Goal: Task Accomplishment & Management: Complete application form

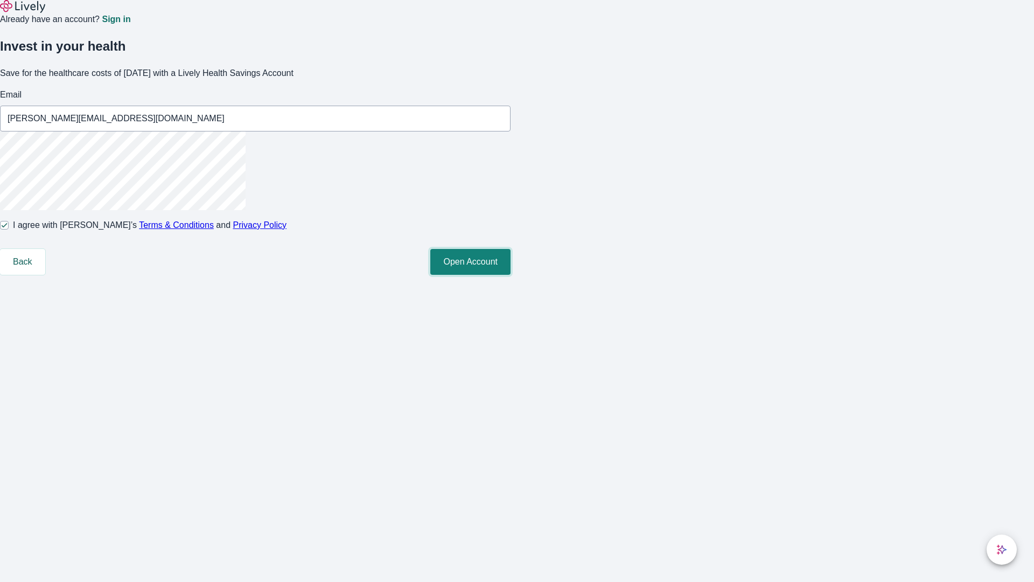
click at [511, 275] on button "Open Account" at bounding box center [470, 262] width 80 height 26
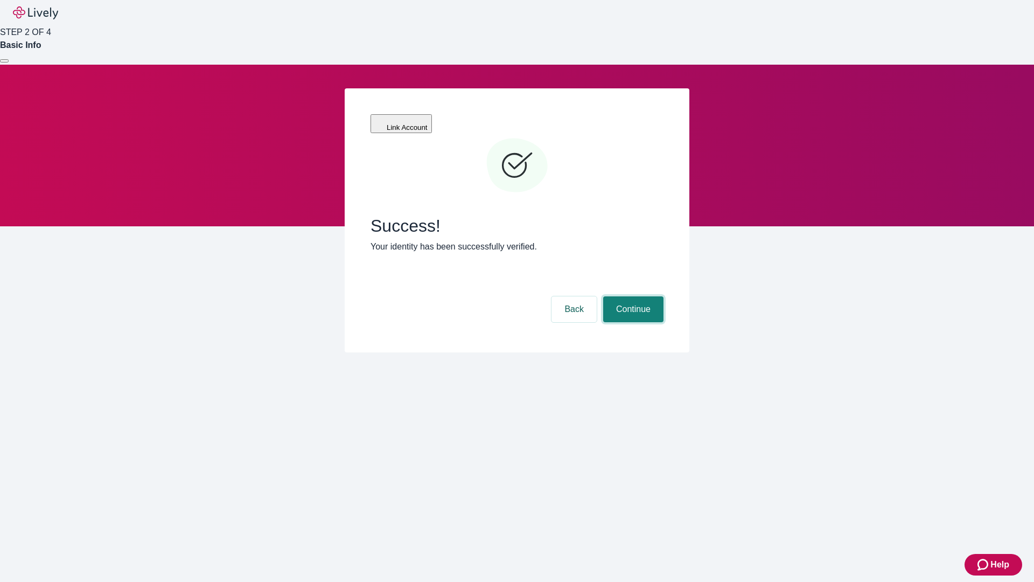
click at [632, 296] on button "Continue" at bounding box center [633, 309] width 60 height 26
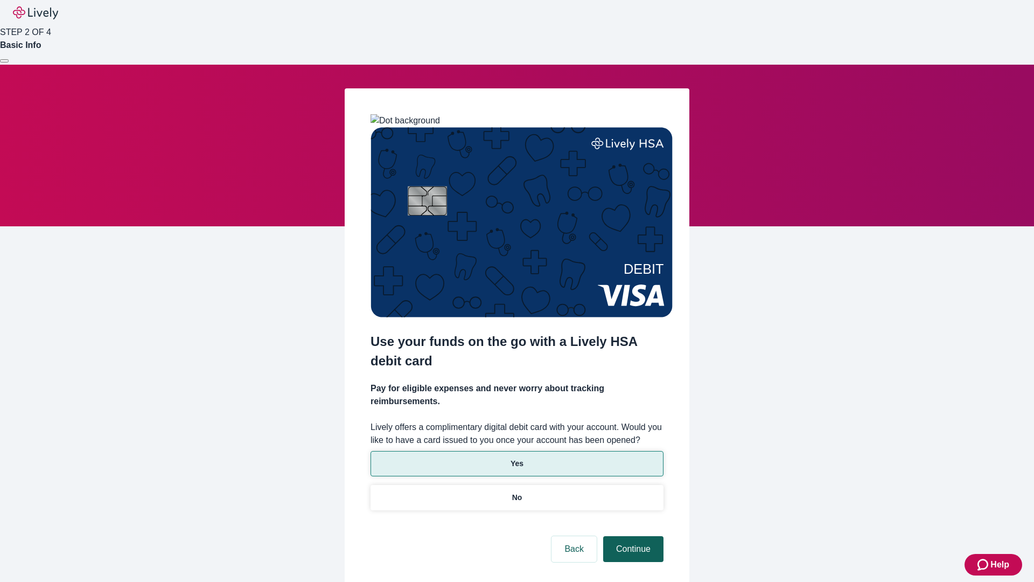
click at [517, 458] on p "Yes" at bounding box center [517, 463] width 13 height 11
click at [632, 536] on button "Continue" at bounding box center [633, 549] width 60 height 26
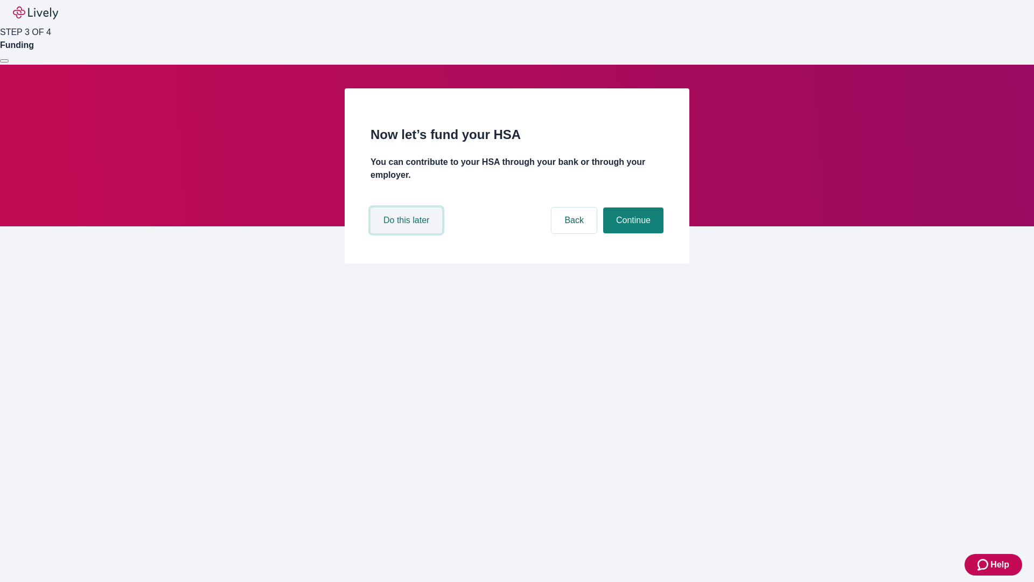
click at [408, 233] on button "Do this later" at bounding box center [407, 220] width 72 height 26
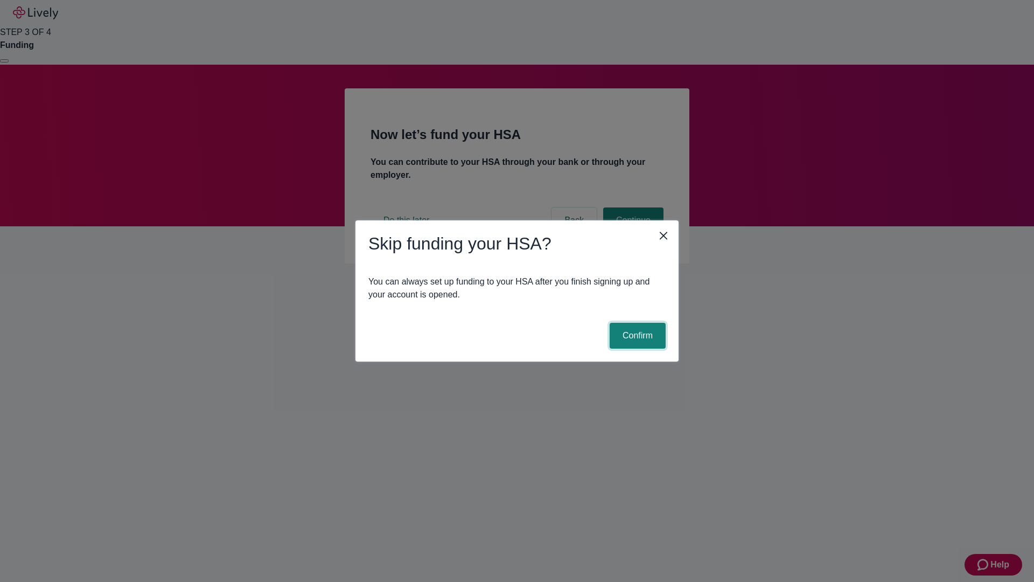
click at [636, 336] on button "Confirm" at bounding box center [638, 336] width 56 height 26
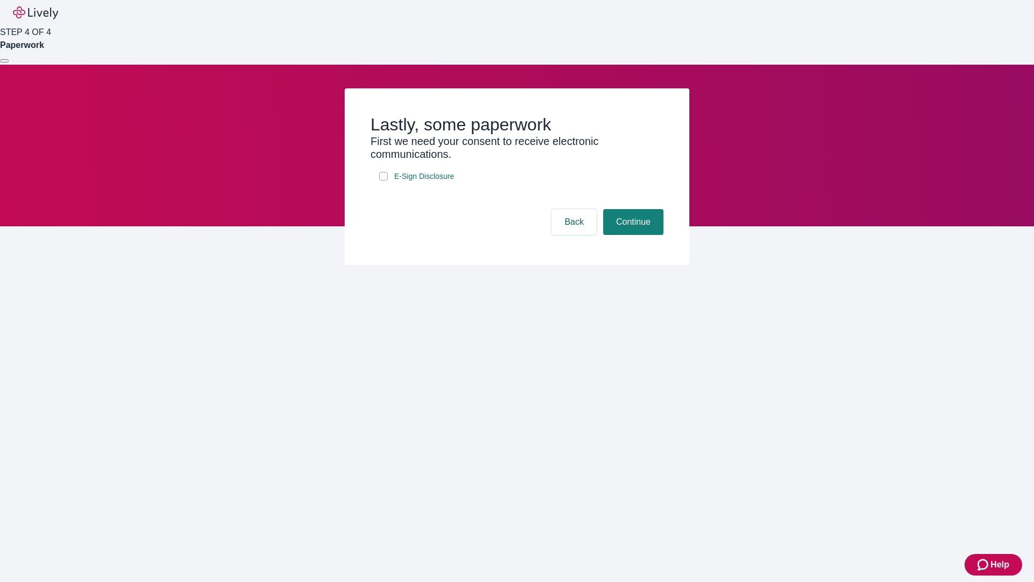
click at [384, 180] on input "E-Sign Disclosure" at bounding box center [383, 176] width 9 height 9
checkbox input "true"
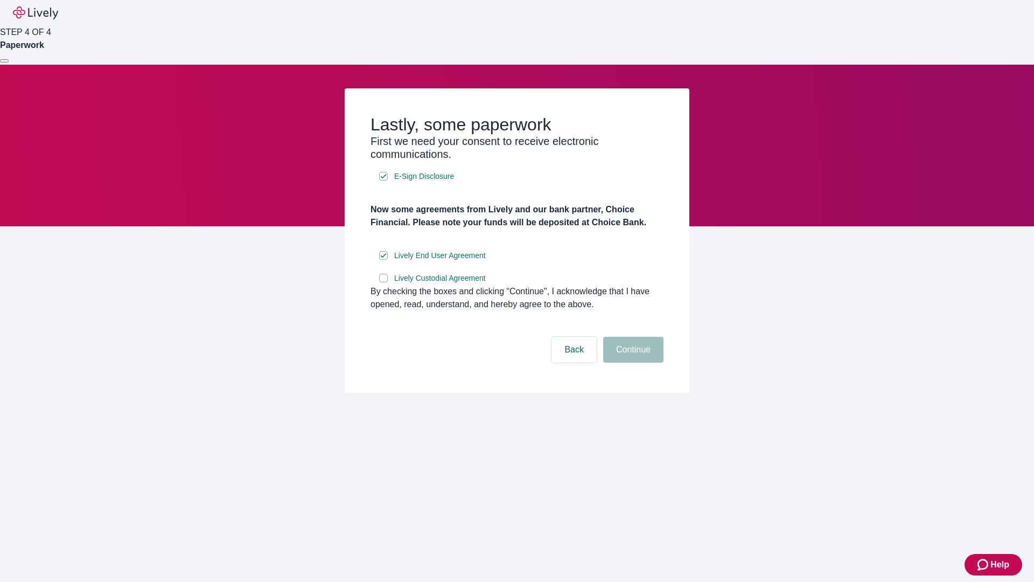
click at [384, 282] on input "Lively Custodial Agreement" at bounding box center [383, 278] width 9 height 9
checkbox input "true"
click at [632, 363] on button "Continue" at bounding box center [633, 350] width 60 height 26
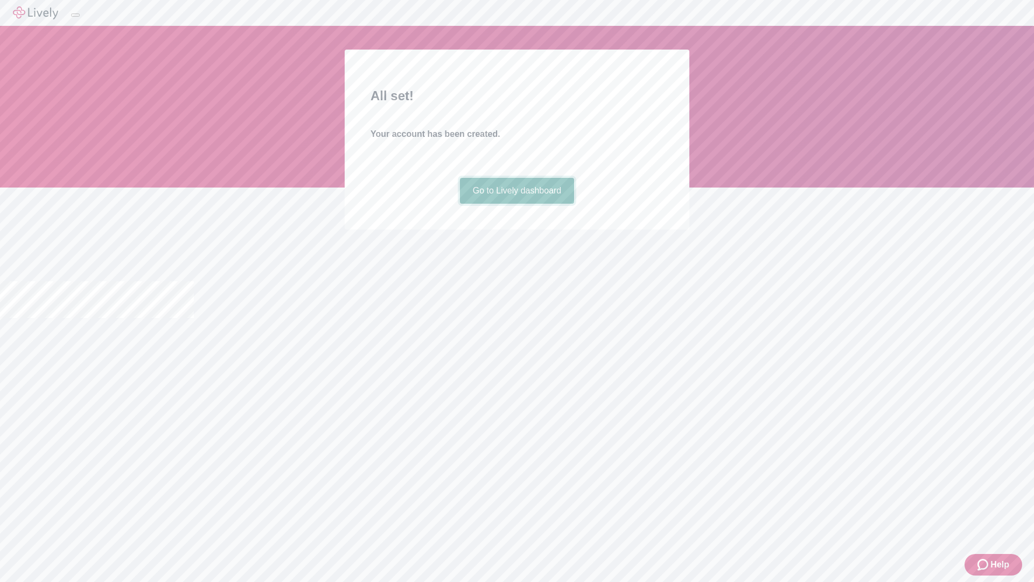
click at [517, 204] on link "Go to Lively dashboard" at bounding box center [517, 191] width 115 height 26
